Goal: Task Accomplishment & Management: Manage account settings

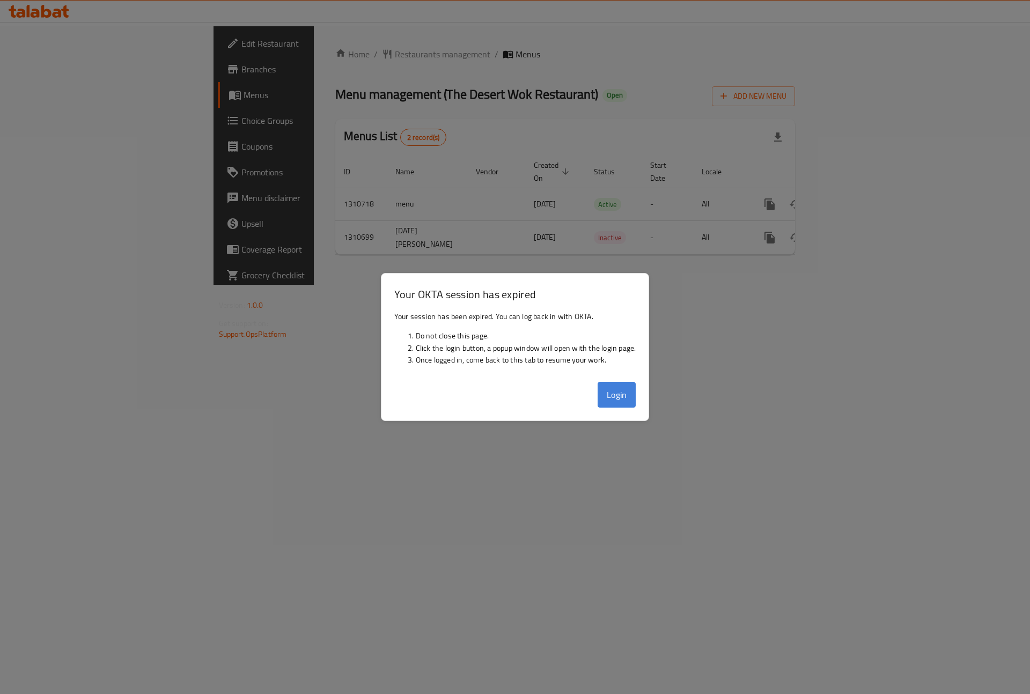
click at [616, 398] on button "Login" at bounding box center [617, 395] width 39 height 26
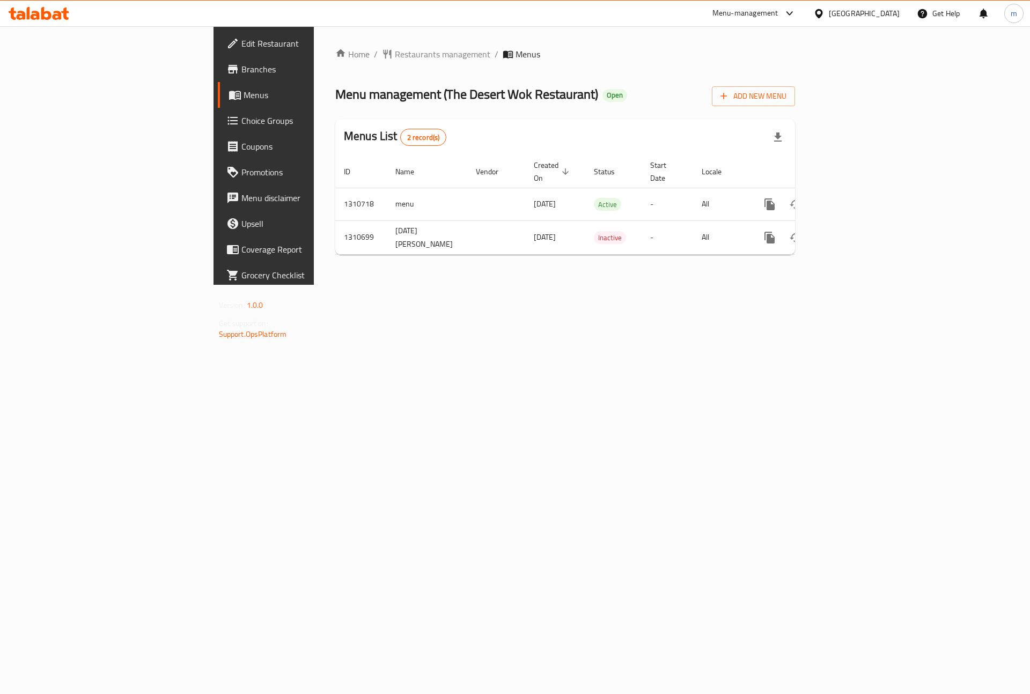
click at [832, 18] on div "[GEOGRAPHIC_DATA]" at bounding box center [864, 14] width 71 height 12
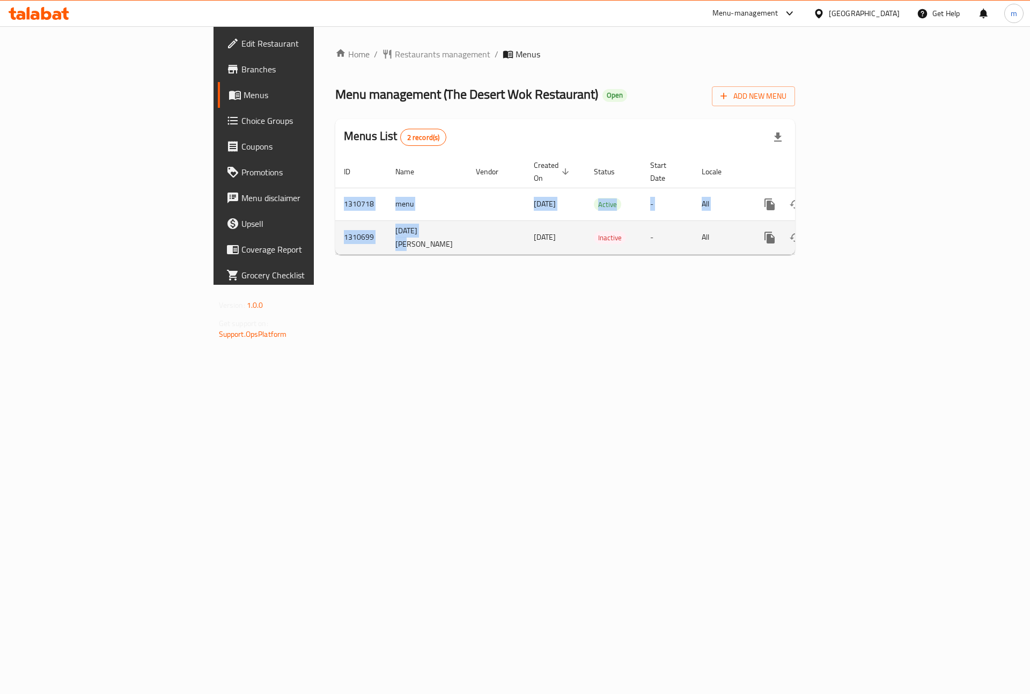
drag, startPoint x: 262, startPoint y: 246, endPoint x: 248, endPoint y: 210, distance: 39.2
click at [314, 234] on div "Home / Restaurants management / Menus Menu management ( The Desert Wok Restaura…" at bounding box center [565, 155] width 503 height 259
click at [314, 285] on div "Home / Restaurants management / Menus Menu management ( The Desert Wok Restaura…" at bounding box center [565, 155] width 503 height 259
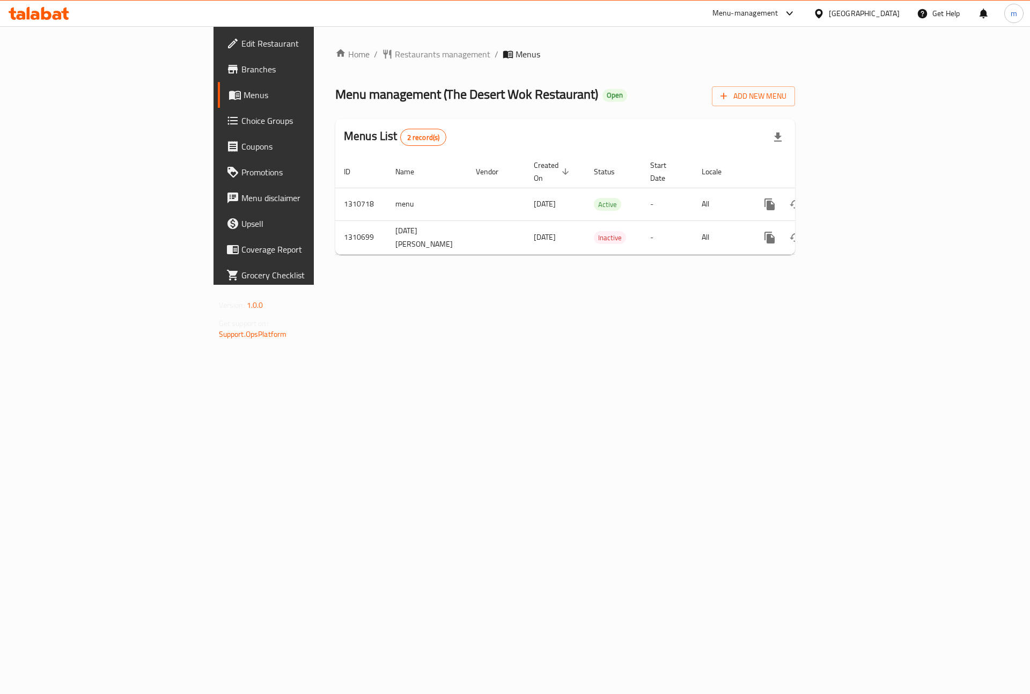
click at [314, 285] on div "Home / Restaurants management / Menus Menu management ( The Desert Wok Restaura…" at bounding box center [565, 155] width 503 height 259
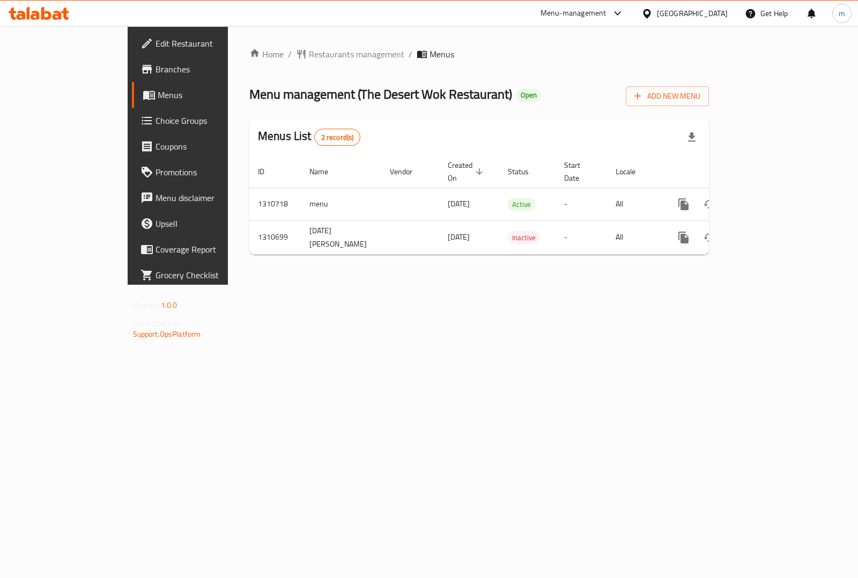
click at [156, 65] on span "Branches" at bounding box center [209, 69] width 107 height 13
click at [132, 60] on link "Branches" at bounding box center [201, 69] width 139 height 26
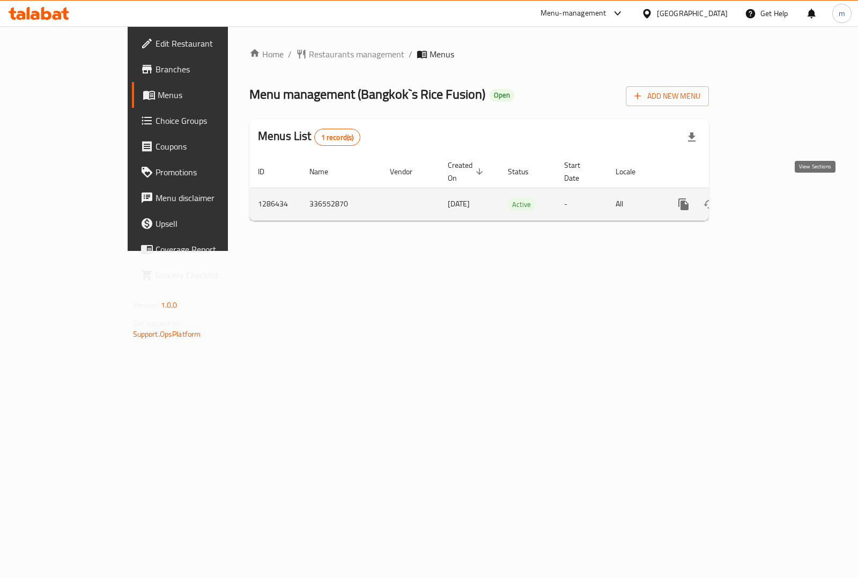
click at [768, 198] on icon "enhanced table" at bounding box center [761, 204] width 13 height 13
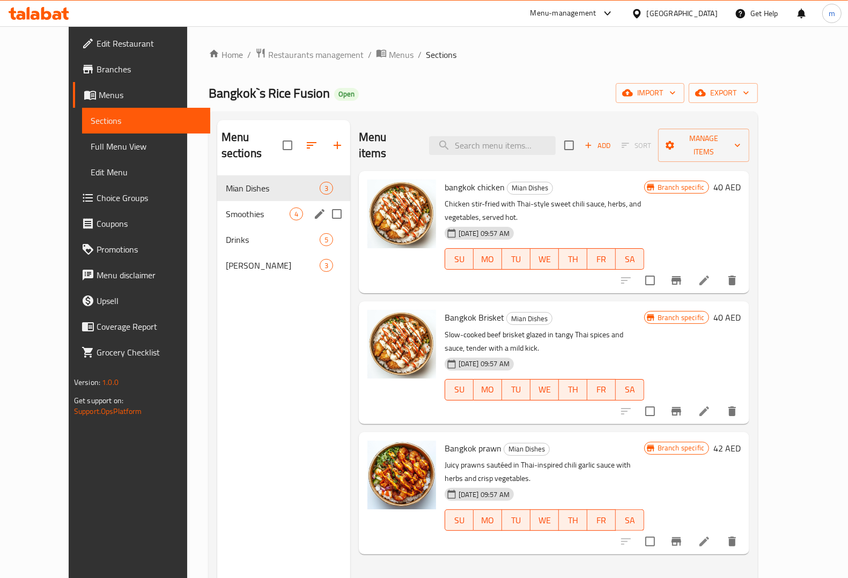
click at [230, 205] on div "Smoothies 4" at bounding box center [283, 214] width 133 height 26
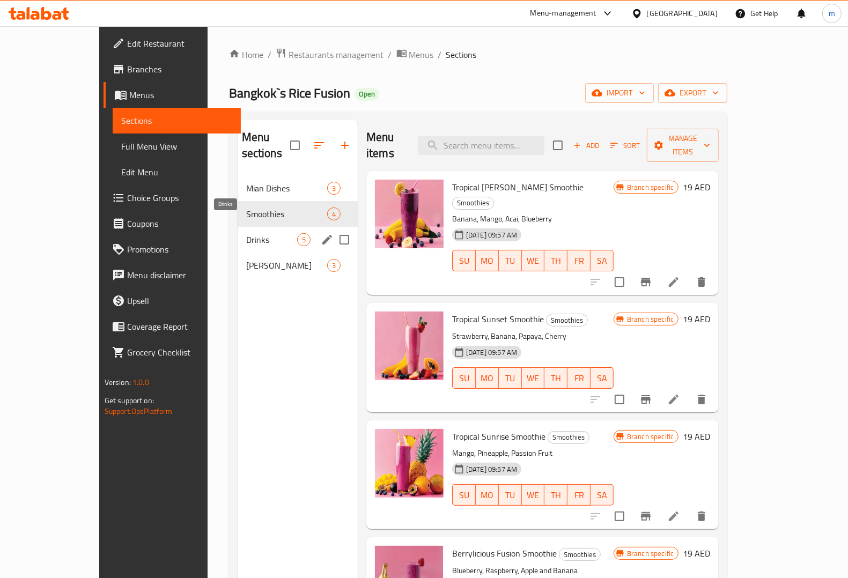
click at [246, 233] on span "Drinks" at bounding box center [271, 239] width 51 height 13
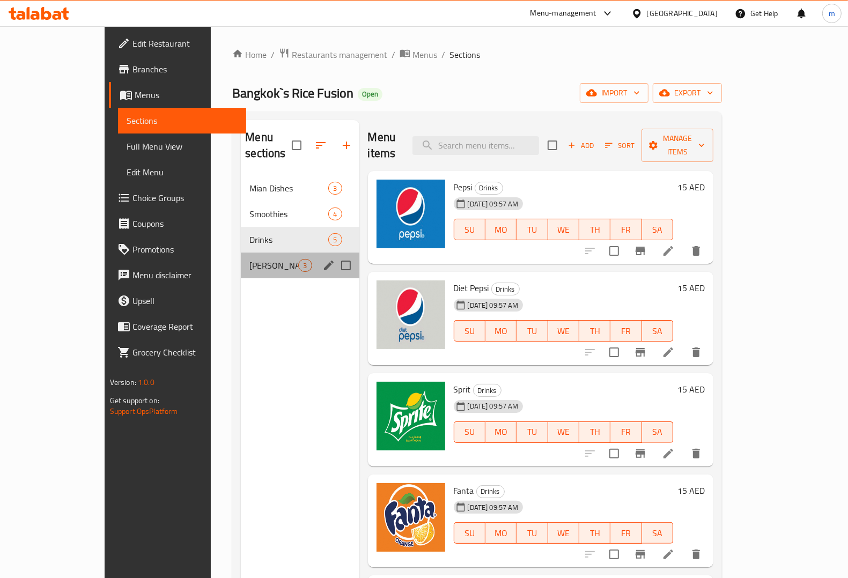
click at [241, 253] on div "VIRGIN MOJITO 3" at bounding box center [300, 266] width 118 height 26
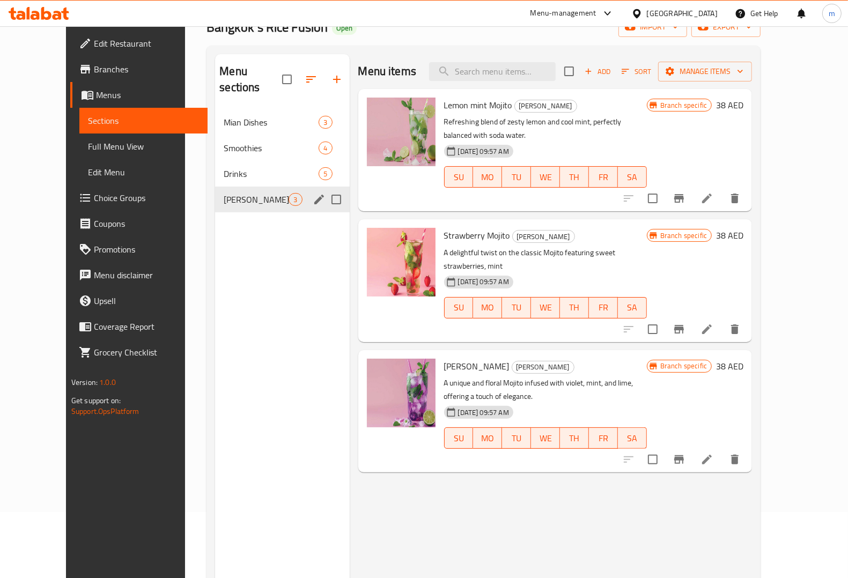
scroll to position [67, 0]
click at [224, 115] on span "Mian Dishes" at bounding box center [256, 121] width 65 height 13
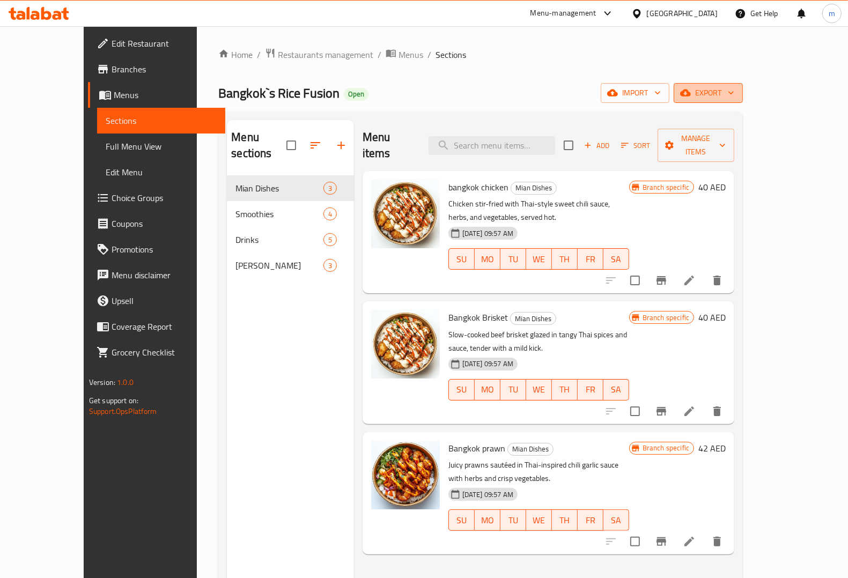
click at [736, 91] on icon "button" at bounding box center [731, 92] width 11 height 11
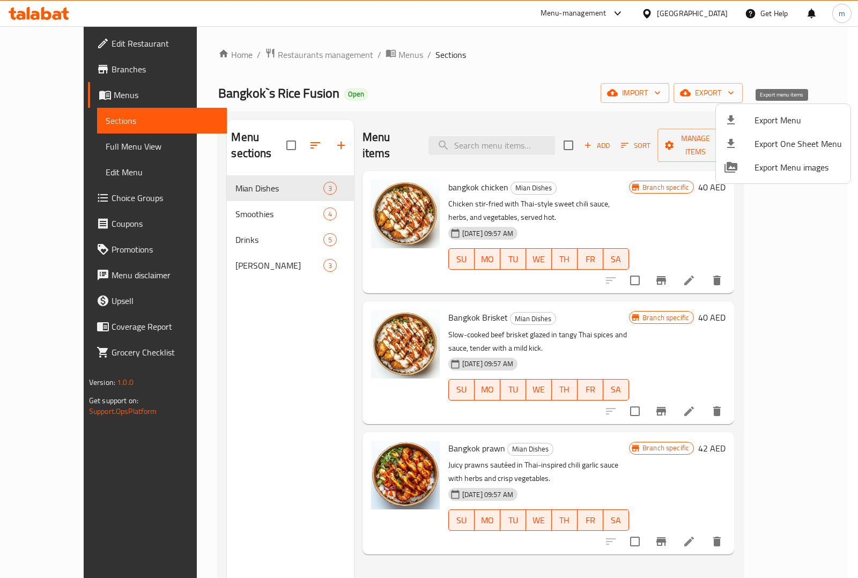
click at [803, 126] on span "Export Menu" at bounding box center [798, 120] width 87 height 13
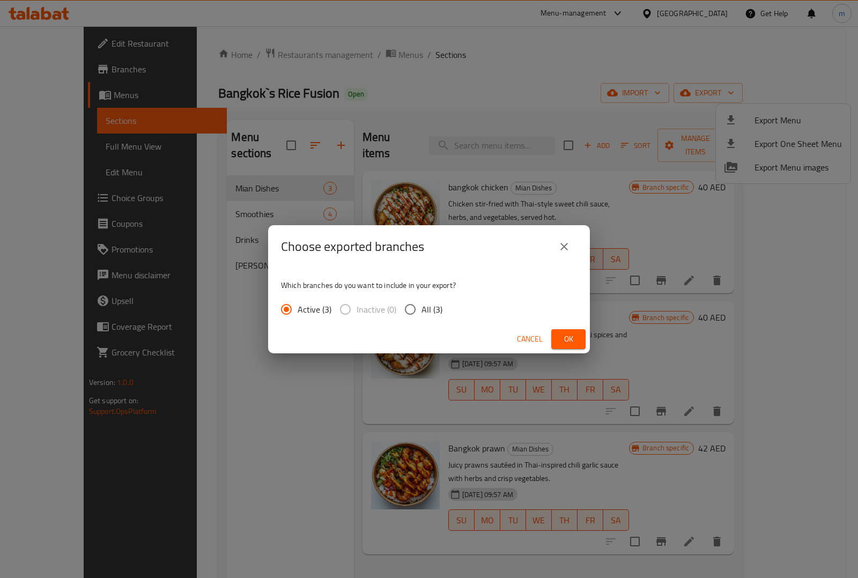
click at [416, 308] on input "All (3)" at bounding box center [410, 309] width 23 height 23
radio input "true"
click at [562, 343] on span "Ok" at bounding box center [568, 339] width 17 height 13
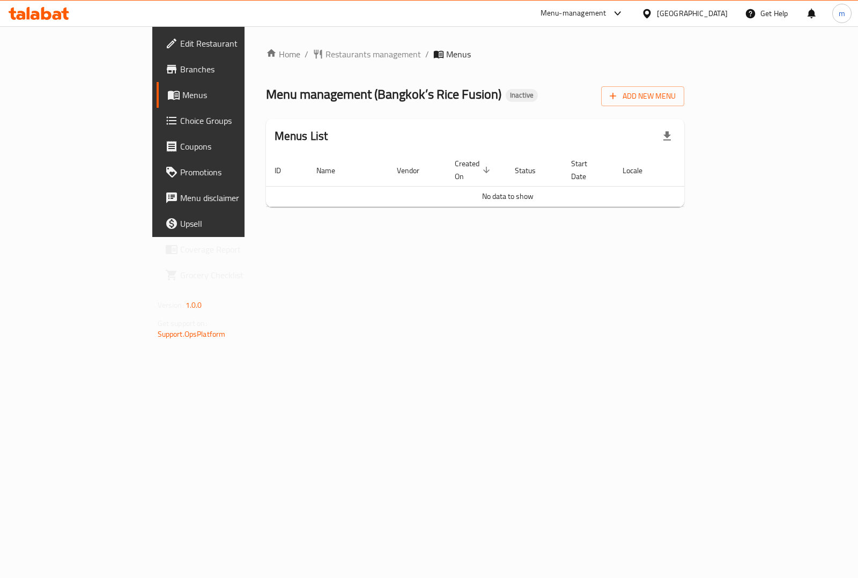
click at [180, 63] on span "Branches" at bounding box center [233, 69] width 107 height 13
click at [618, 98] on icon "button" at bounding box center [613, 96] width 11 height 11
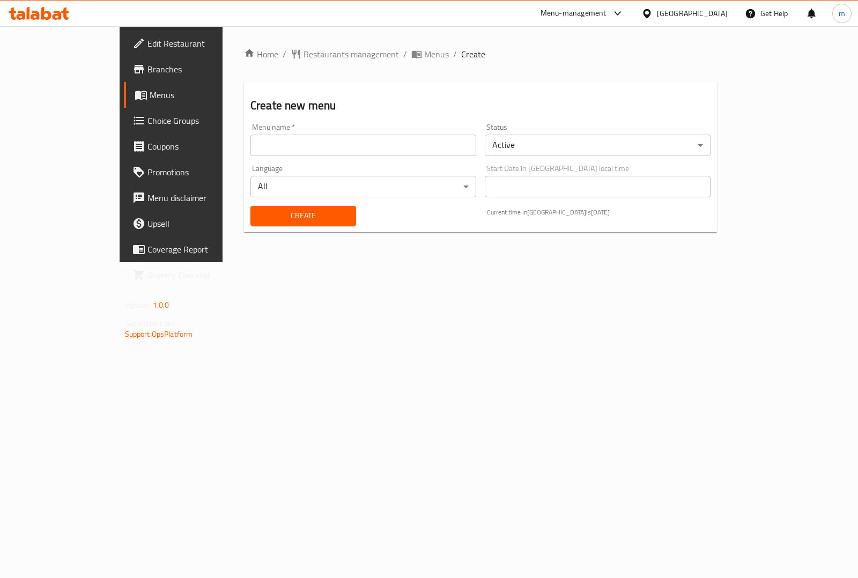
click at [397, 151] on input "text" at bounding box center [363, 145] width 226 height 21
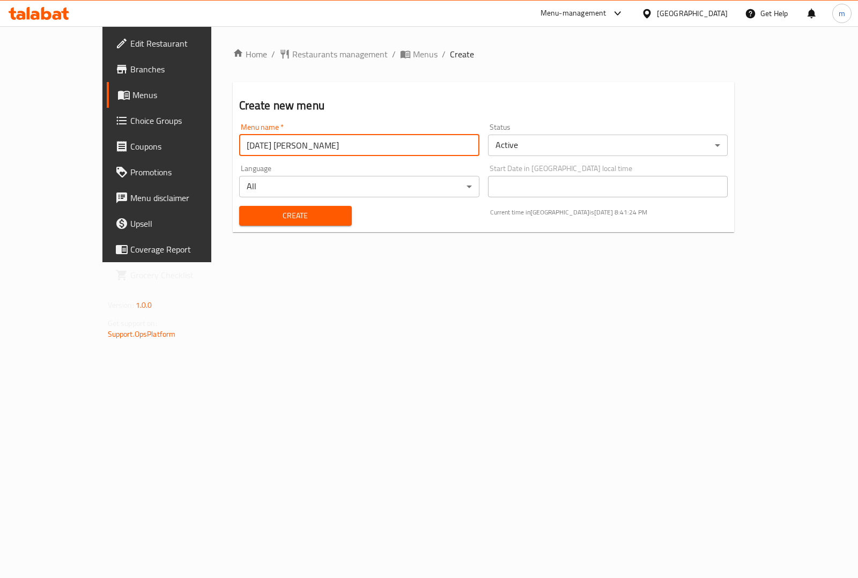
click at [239, 144] on input "9/8/2025 mohamed waled" at bounding box center [359, 145] width 240 height 21
click at [301, 135] on input "10/8/2025 mohamed waled" at bounding box center [359, 145] width 240 height 21
click at [239, 143] on input "10/8/2025 mohamed waled" at bounding box center [359, 145] width 240 height 21
type input "10/9/2025 mohamed waled"
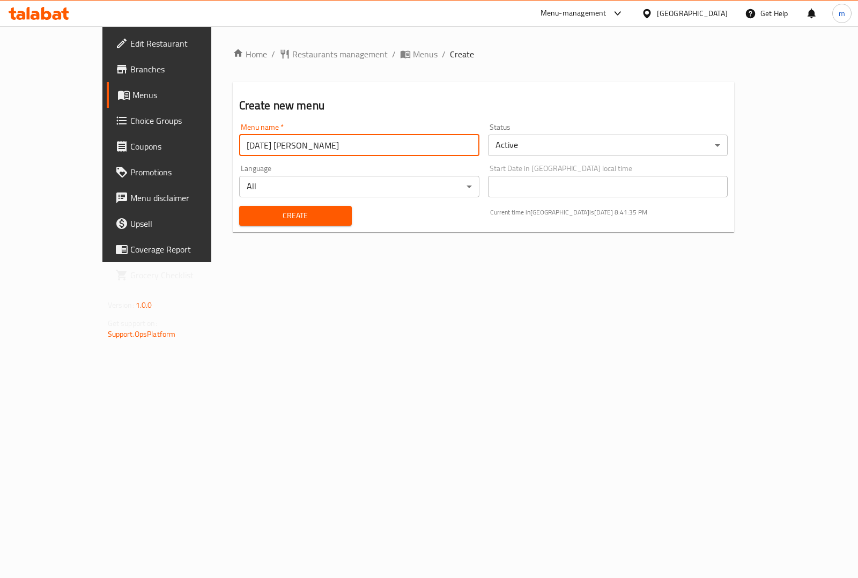
click at [296, 141] on input "10/9/2025 mohamed waled" at bounding box center [359, 145] width 240 height 21
click at [296, 141] on input "text" at bounding box center [359, 145] width 240 height 21
click at [239, 144] on input "[DATE] [PERSON_NAME]" at bounding box center [359, 145] width 240 height 21
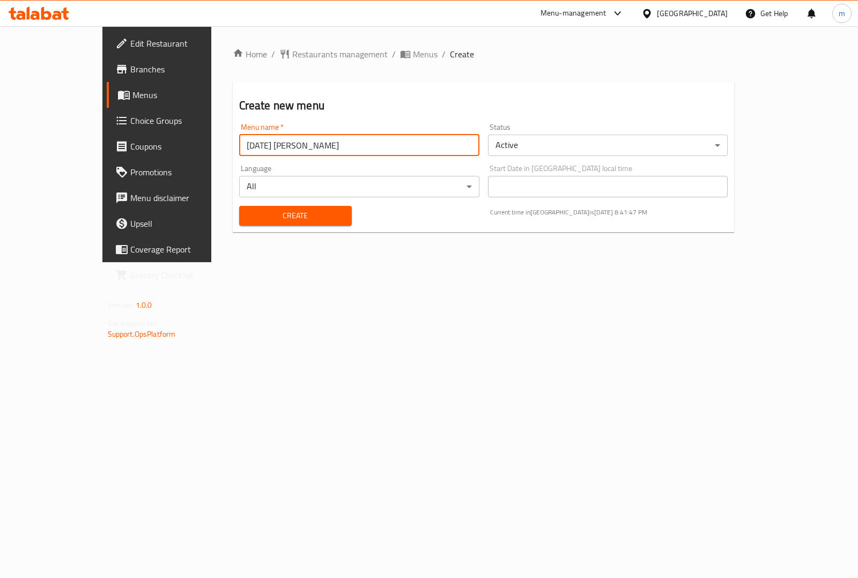
click at [312, 150] on input "10/9/2025 mohamed waled" at bounding box center [359, 145] width 240 height 21
type input "10/9/2025 mohamed waled"
click at [298, 222] on span "Create" at bounding box center [295, 215] width 95 height 13
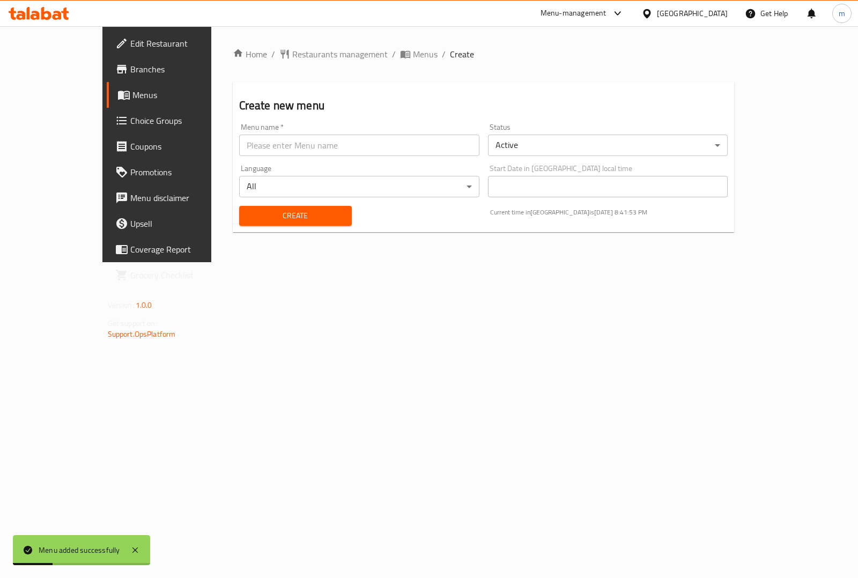
click at [132, 100] on span "Menus" at bounding box center [184, 95] width 105 height 13
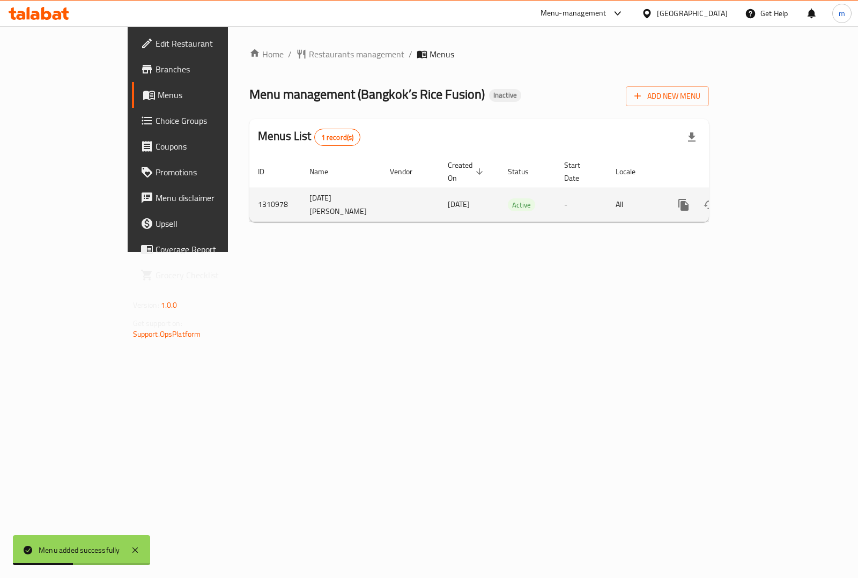
click at [768, 198] on icon "enhanced table" at bounding box center [761, 204] width 13 height 13
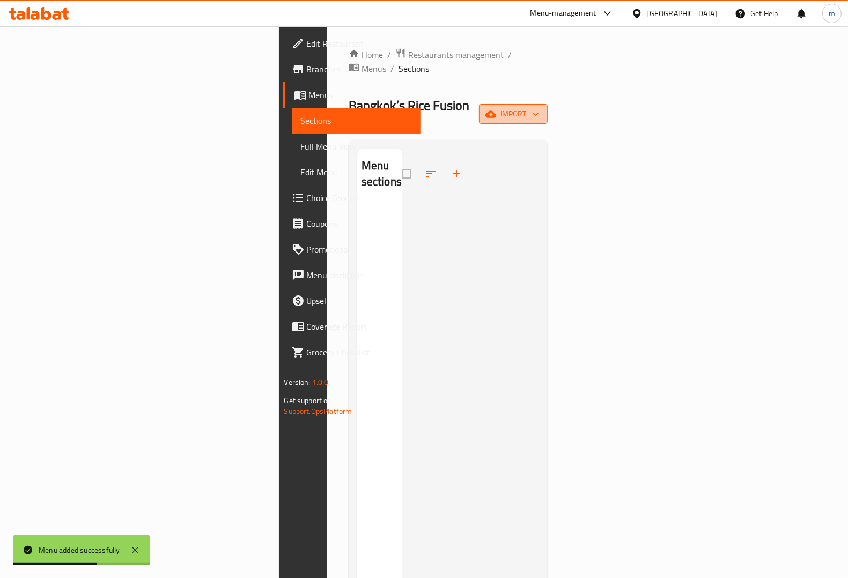
click at [539, 107] on span "import" at bounding box center [513, 113] width 51 height 13
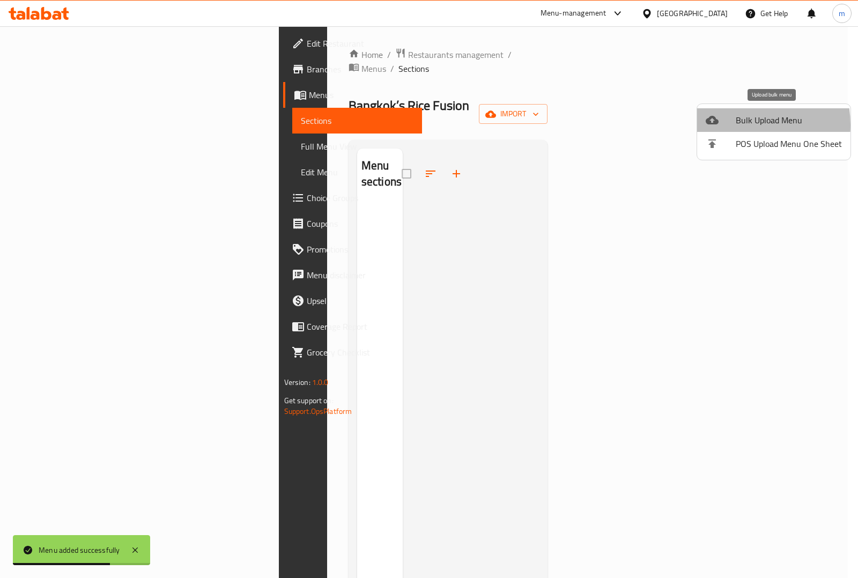
click at [736, 125] on span "Bulk Upload Menu" at bounding box center [789, 120] width 106 height 13
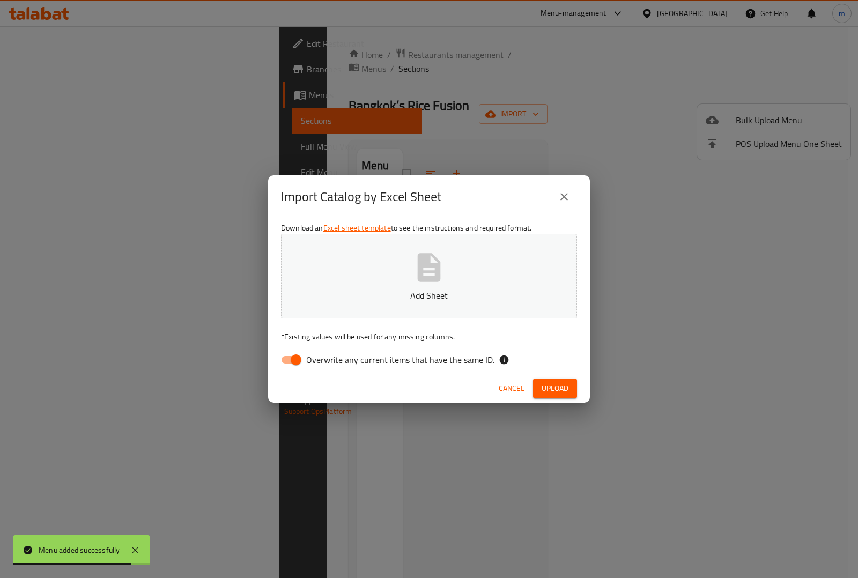
click at [299, 365] on input "Overwrite any current items that have the same ID." at bounding box center [296, 360] width 61 height 20
checkbox input "false"
click at [570, 386] on button "Upload" at bounding box center [555, 389] width 44 height 20
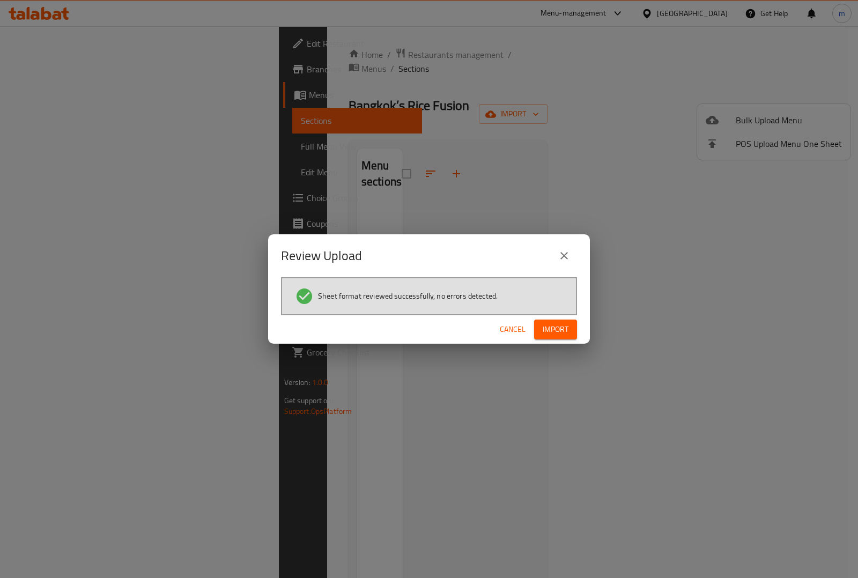
click at [556, 327] on span "Import" at bounding box center [556, 329] width 26 height 13
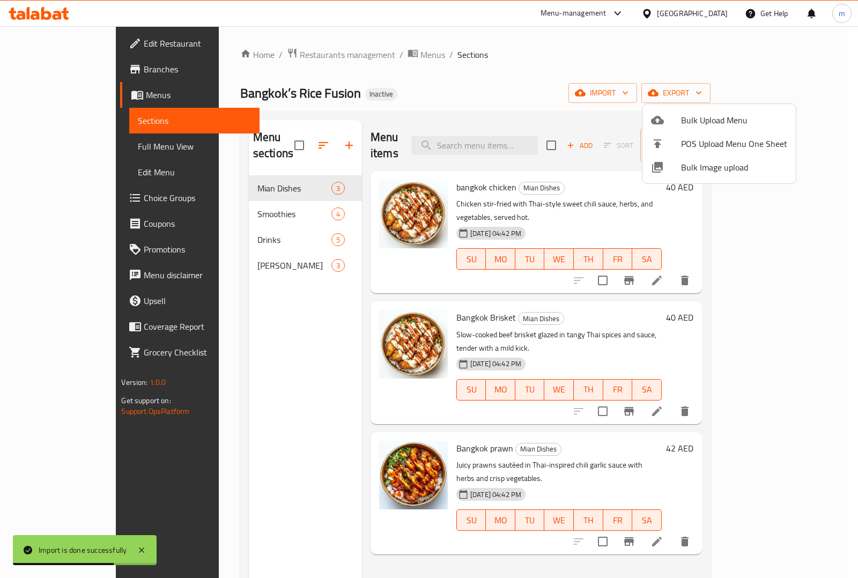
click at [240, 203] on div at bounding box center [429, 289] width 858 height 578
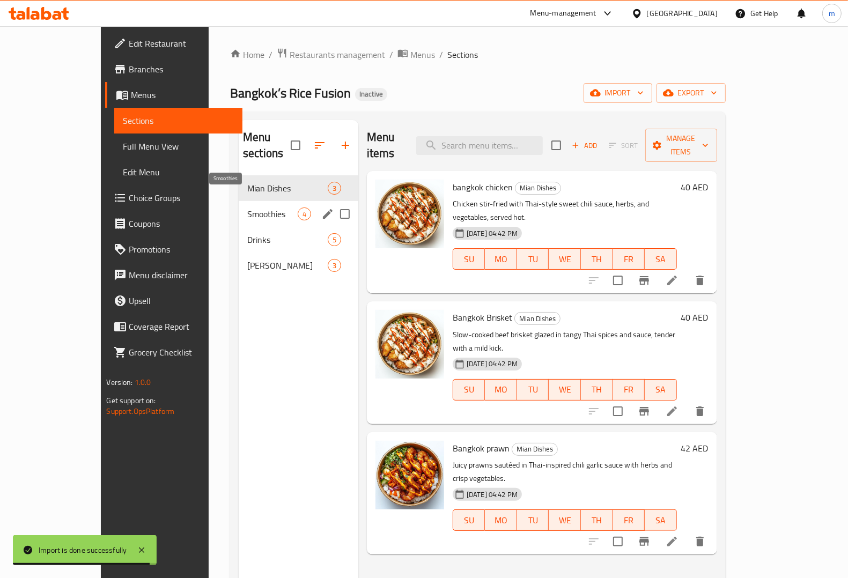
click at [247, 208] on span "Smoothies" at bounding box center [272, 214] width 50 height 13
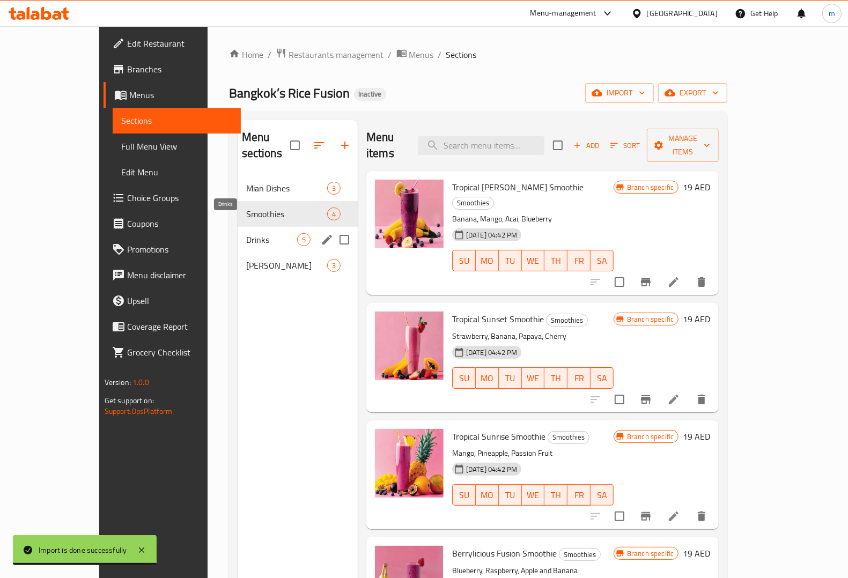
click at [246, 233] on span "Drinks" at bounding box center [271, 239] width 51 height 13
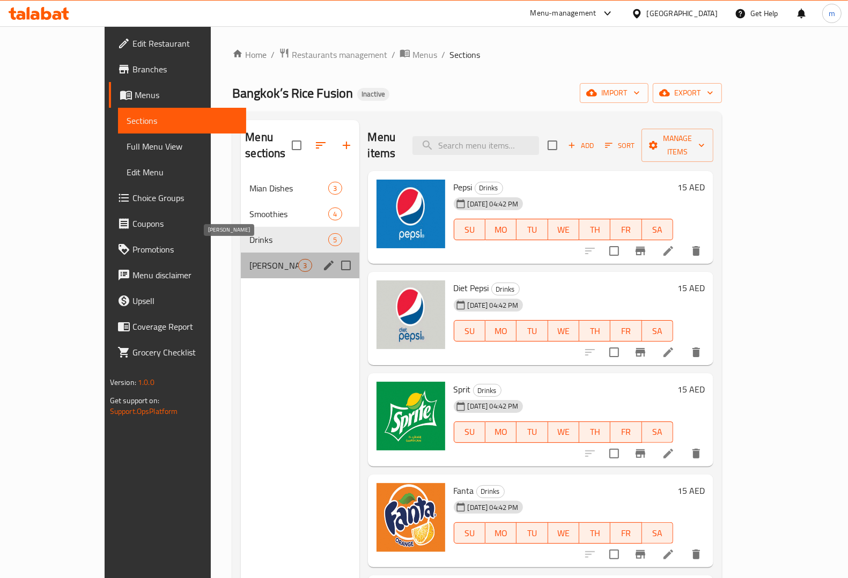
click at [249, 259] on span "VIRGIN MOJITO" at bounding box center [273, 265] width 49 height 13
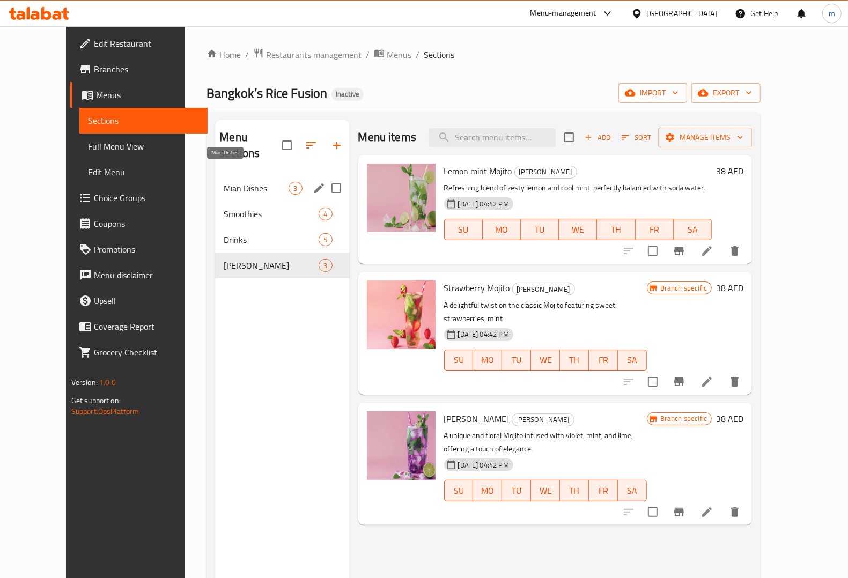
click at [234, 182] on span "Mian Dishes" at bounding box center [256, 188] width 65 height 13
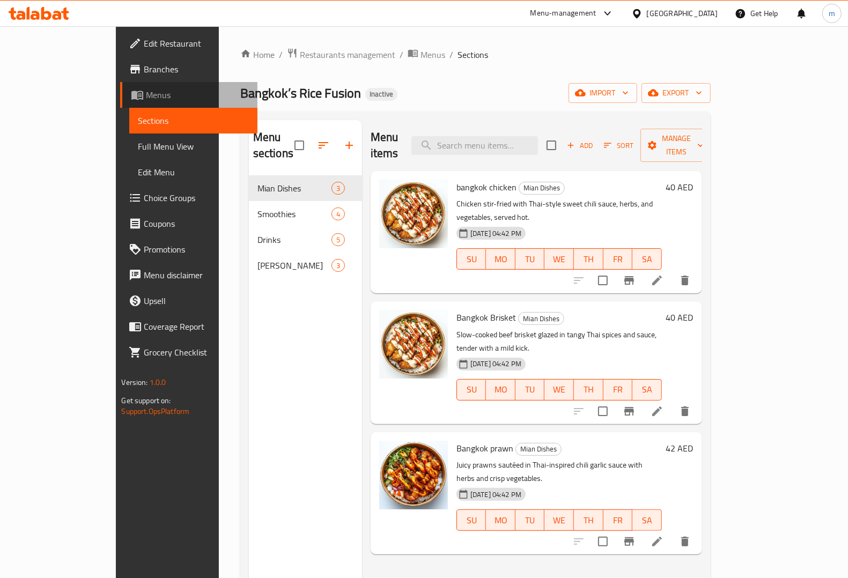
click at [146, 91] on span "Menus" at bounding box center [197, 95] width 103 height 13
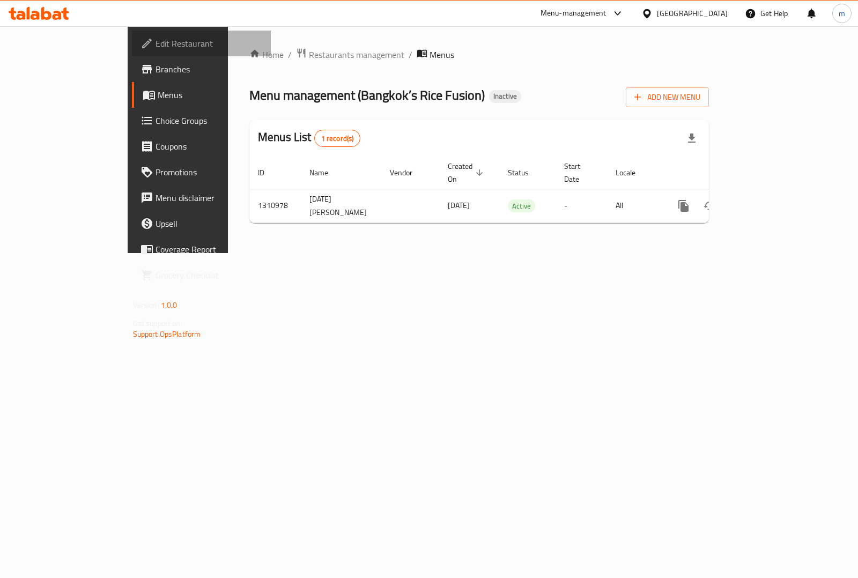
click at [156, 46] on span "Edit Restaurant" at bounding box center [209, 43] width 107 height 13
